Goal: Register for event/course

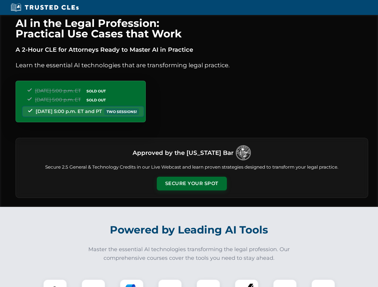
click at [191, 184] on button "Secure Your Spot" at bounding box center [192, 184] width 70 height 14
click at [55, 283] on img at bounding box center [54, 290] width 17 height 17
click at [93, 283] on div at bounding box center [93, 291] width 24 height 24
click at [132, 283] on div at bounding box center [132, 291] width 24 height 24
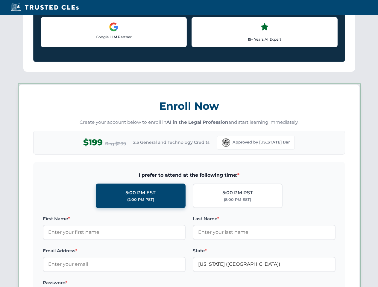
click at [208, 283] on label at bounding box center [263, 282] width 143 height 7
